Goal: Use online tool/utility: Utilize a website feature to perform a specific function

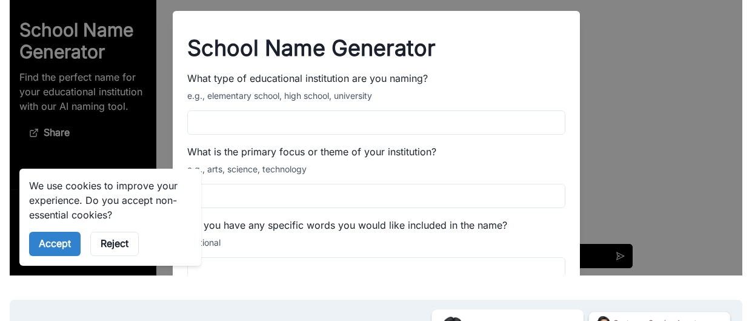
scroll to position [121, 0]
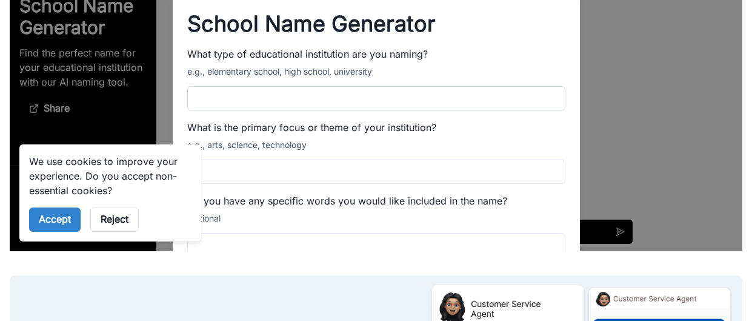
click at [302, 103] on input "What type of educational institution are you naming?" at bounding box center [376, 98] width 378 height 24
type input "**********"
click at [244, 184] on div "**********" at bounding box center [376, 199] width 407 height 387
click at [240, 178] on input "What is the primary focus or theme of your institution?" at bounding box center [376, 171] width 378 height 24
type input "*****"
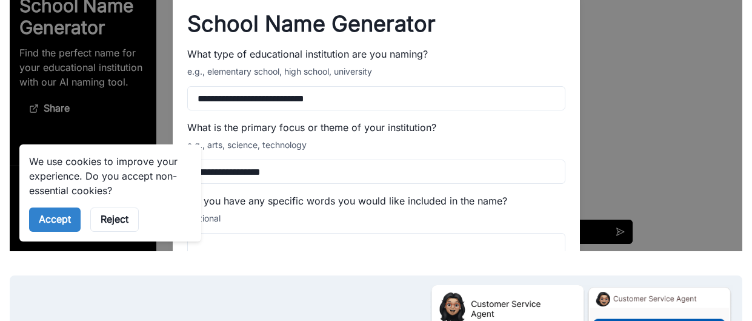
type input "**********"
click at [315, 227] on div "Do you have any specific words you would like included in the name? Optional" at bounding box center [376, 225] width 378 height 64
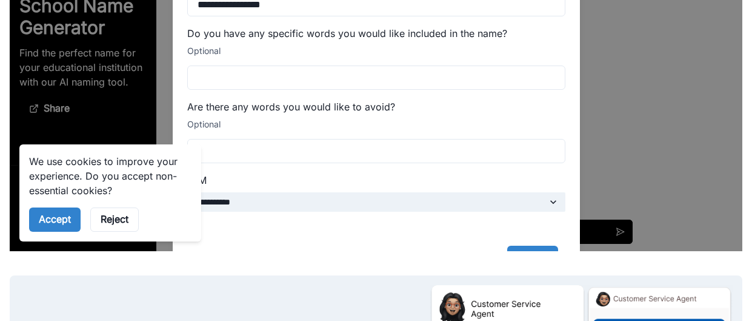
scroll to position [169, 0]
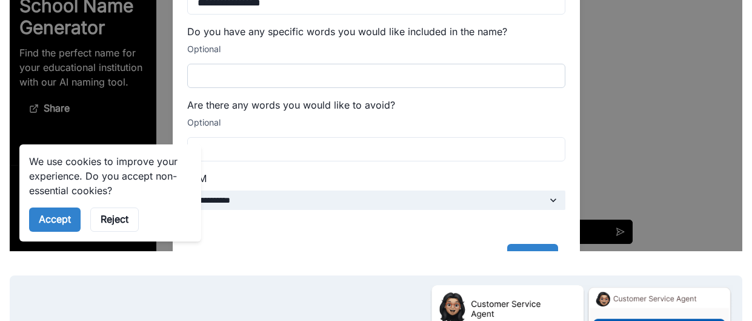
click at [266, 81] on input "Do you have any specific words you would like included in the name?" at bounding box center [376, 76] width 378 height 24
type input "*****"
click at [294, 130] on div "Are there any words you would like to avoid? Optional" at bounding box center [376, 130] width 378 height 64
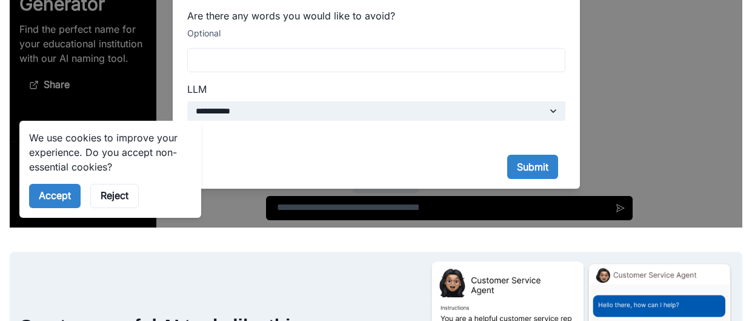
scroll to position [145, 0]
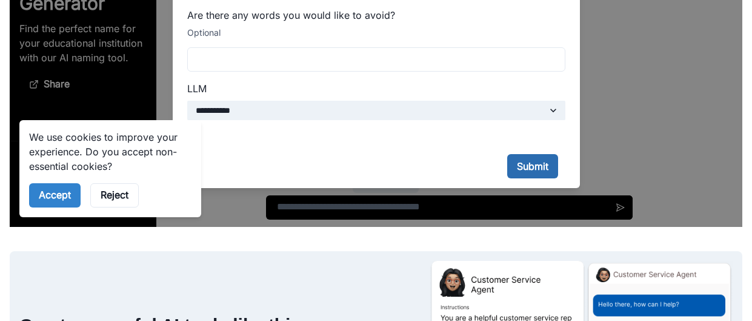
click at [516, 174] on button "Submit" at bounding box center [532, 166] width 51 height 24
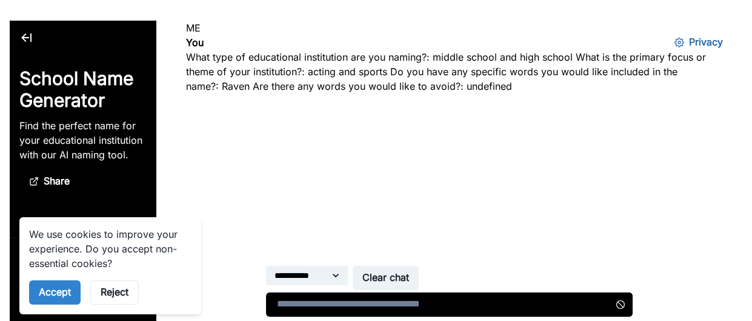
scroll to position [72, 0]
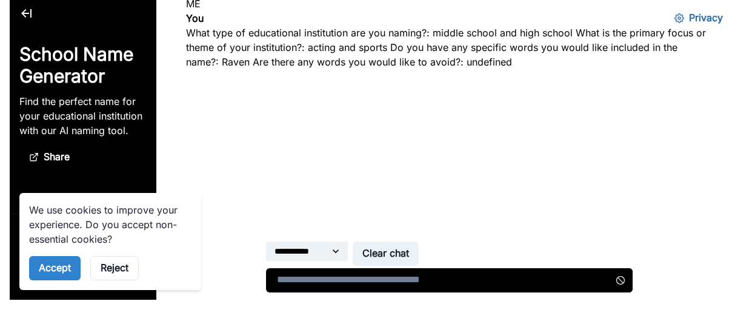
click at [451, 97] on div at bounding box center [449, 129] width 586 height 121
click at [436, 283] on textarea at bounding box center [449, 280] width 367 height 24
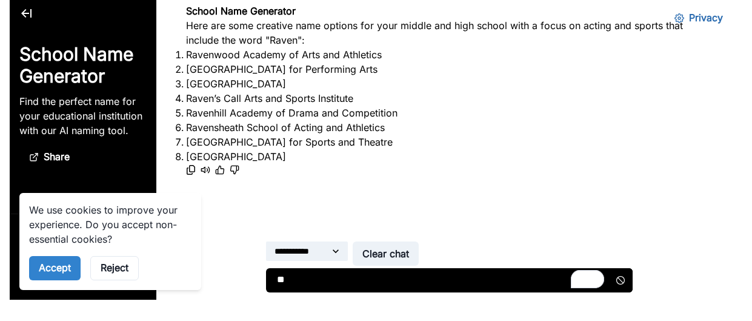
type textarea "*"
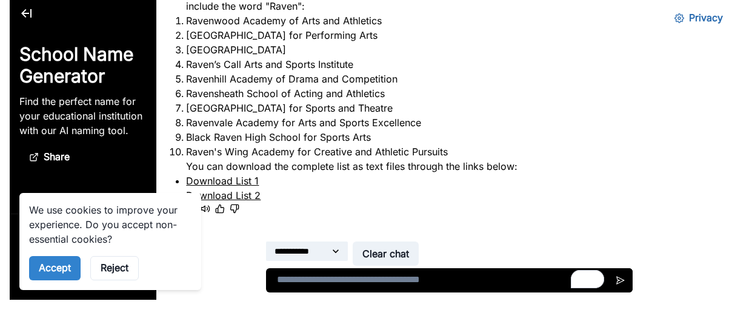
scroll to position [110, 0]
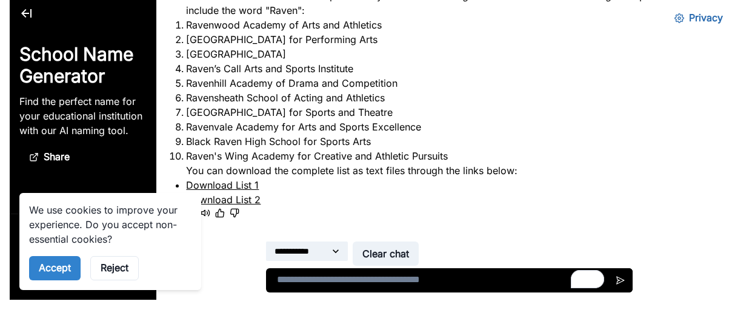
click at [264, 149] on li "Black Raven High School for Sports Arts" at bounding box center [449, 141] width 526 height 15
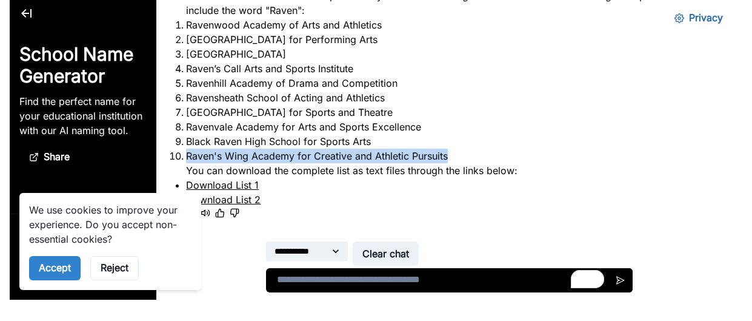
drag, startPoint x: 249, startPoint y: 179, endPoint x: 564, endPoint y: 179, distance: 315.2
click at [564, 163] on li "Raven's Wing Academy for Creative and Athletic Pursuits" at bounding box center [449, 156] width 526 height 15
copy li "Raven's Wing Academy for Creative and Athletic Pursuits"
drag, startPoint x: 287, startPoint y: 136, endPoint x: 449, endPoint y: 134, distance: 161.3
click at [449, 119] on li "[GEOGRAPHIC_DATA] for Sports and Theatre" at bounding box center [449, 112] width 526 height 15
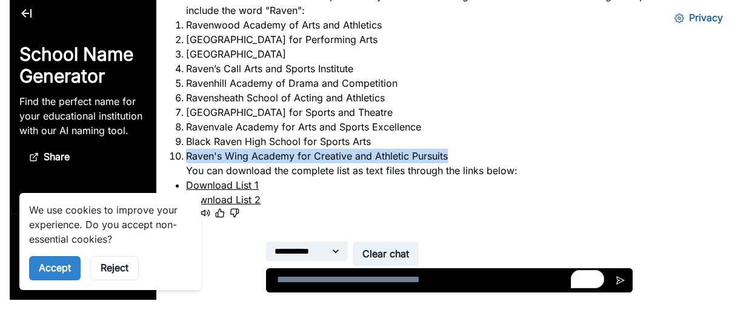
copy li "Nest Center for Sports and Theatre"
